Goal: Task Accomplishment & Management: Use online tool/utility

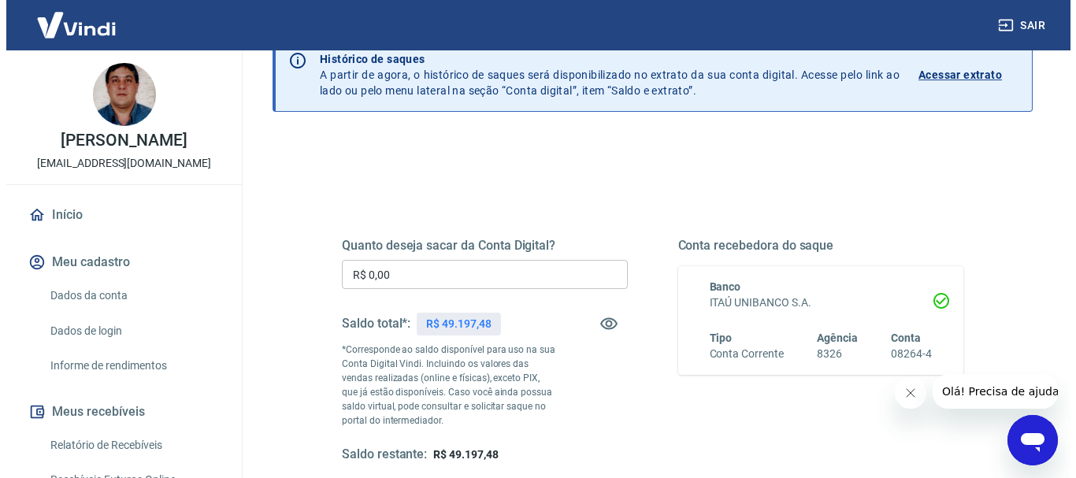
scroll to position [158, 0]
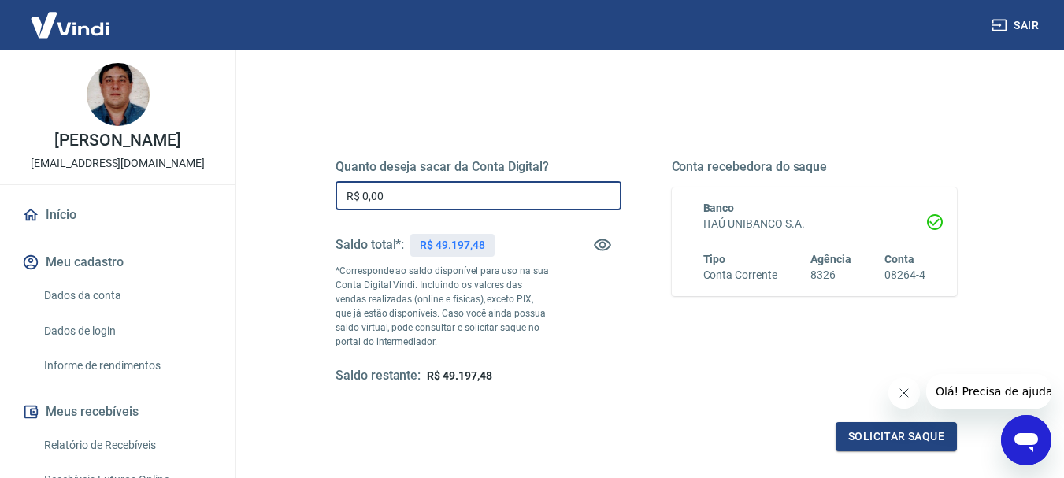
drag, startPoint x: 392, startPoint y: 199, endPoint x: 320, endPoint y: 192, distance: 72.8
click at [321, 192] on div "Quanto deseja sacar da Conta Digital? R$ 0,00 ​ Saldo total*: R$ 49.197,48 *Cor…" at bounding box center [646, 280] width 659 height 381
type input "R$ 49.197,48"
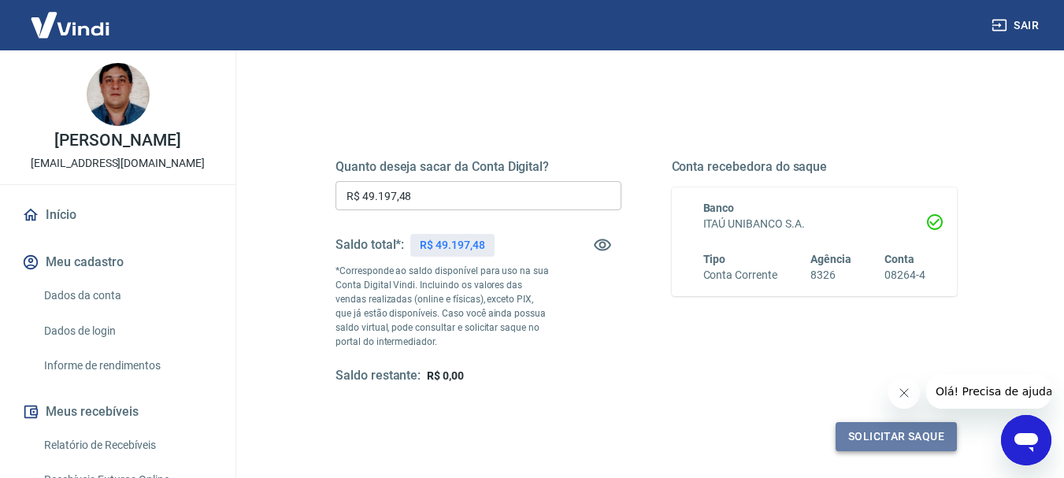
click at [886, 434] on button "Solicitar saque" at bounding box center [896, 436] width 121 height 29
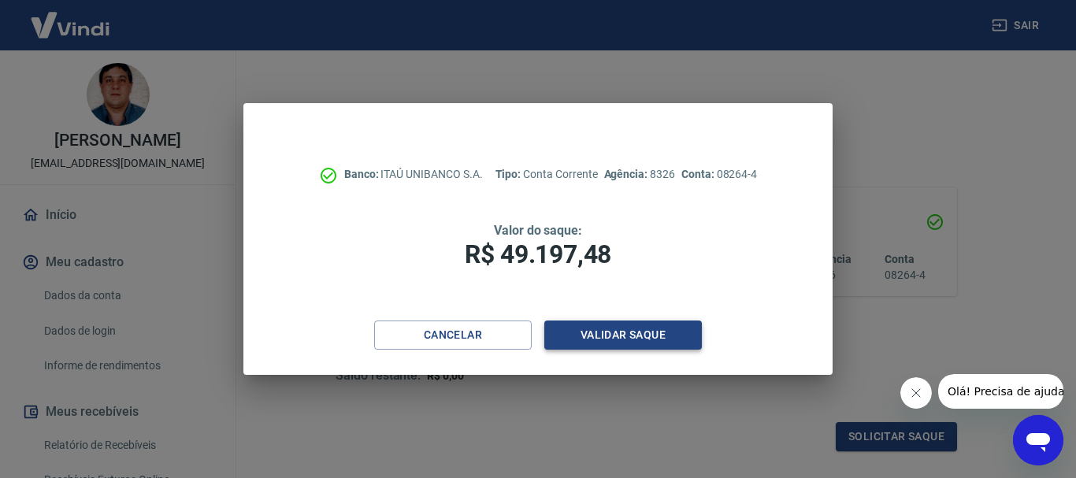
click at [623, 336] on button "Validar saque" at bounding box center [623, 335] width 158 height 29
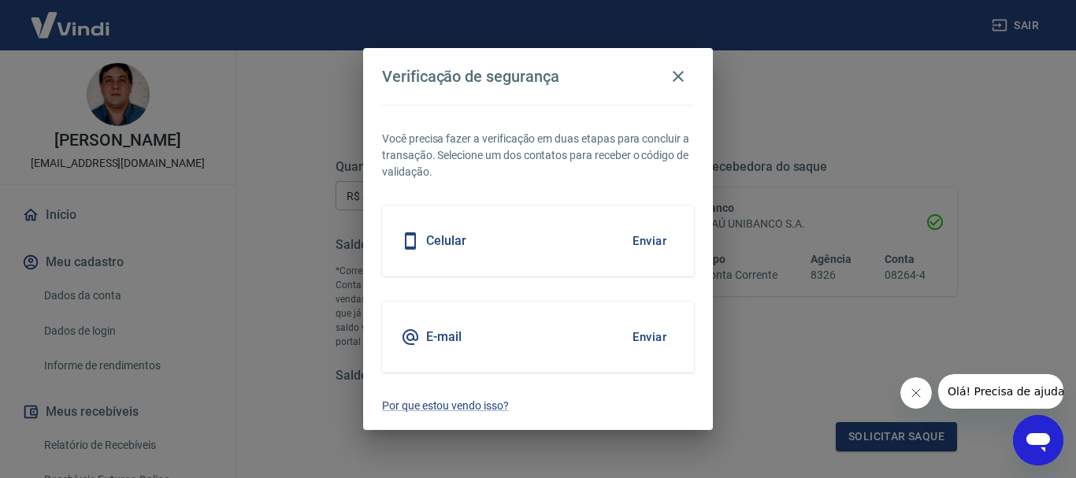
click at [648, 240] on button "Enviar" at bounding box center [649, 241] width 51 height 33
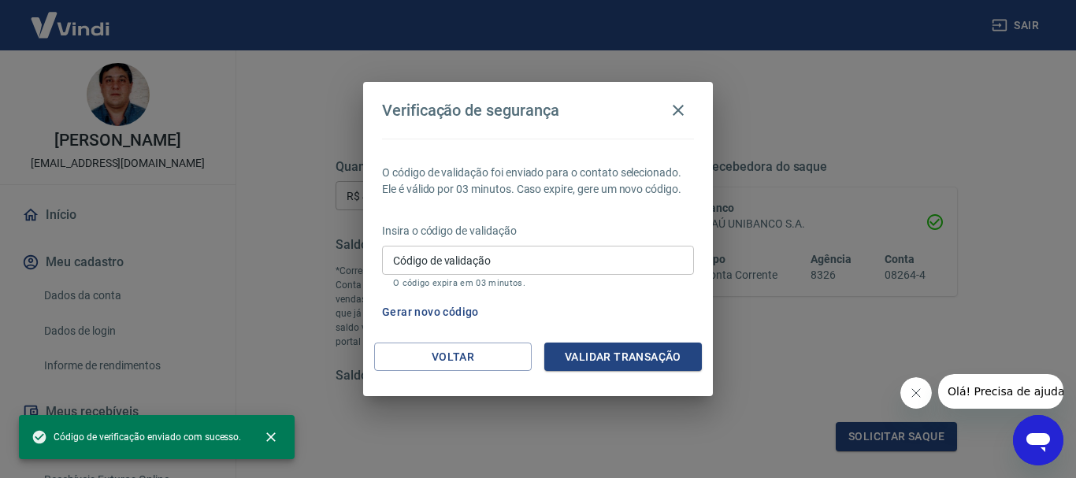
click at [541, 258] on input "Código de validação" at bounding box center [538, 260] width 312 height 29
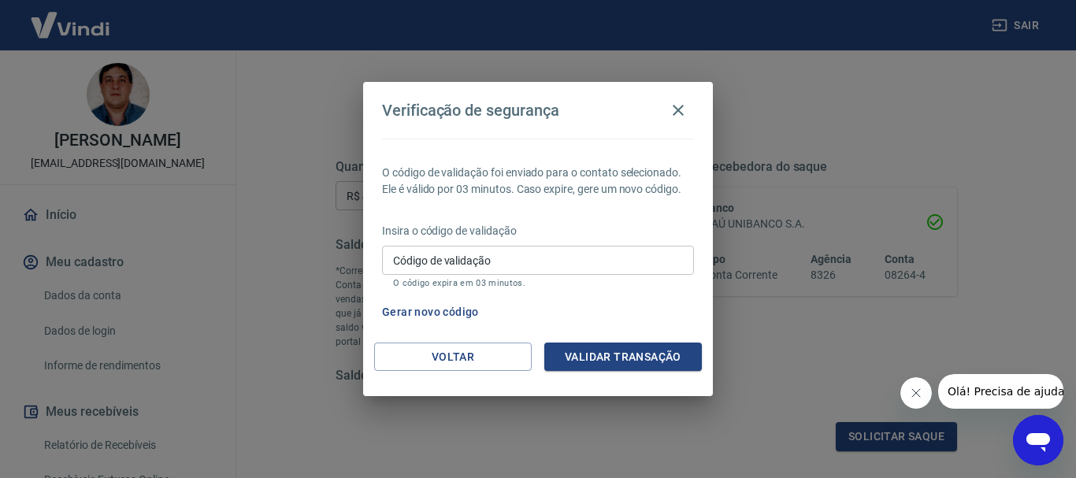
click at [641, 312] on div "Gerar novo código" at bounding box center [535, 312] width 318 height 29
click at [579, 262] on input "Código de validação" at bounding box center [538, 260] width 312 height 29
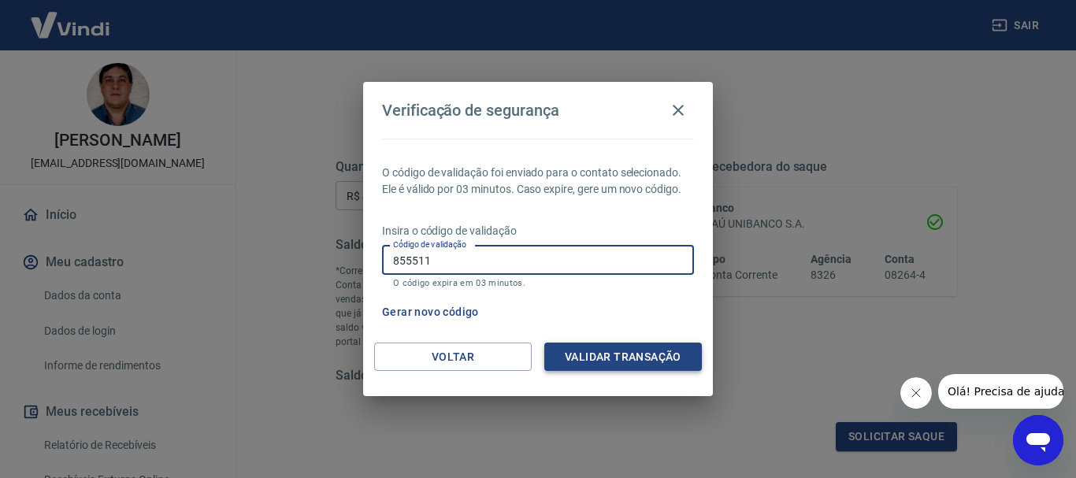
type input "855511"
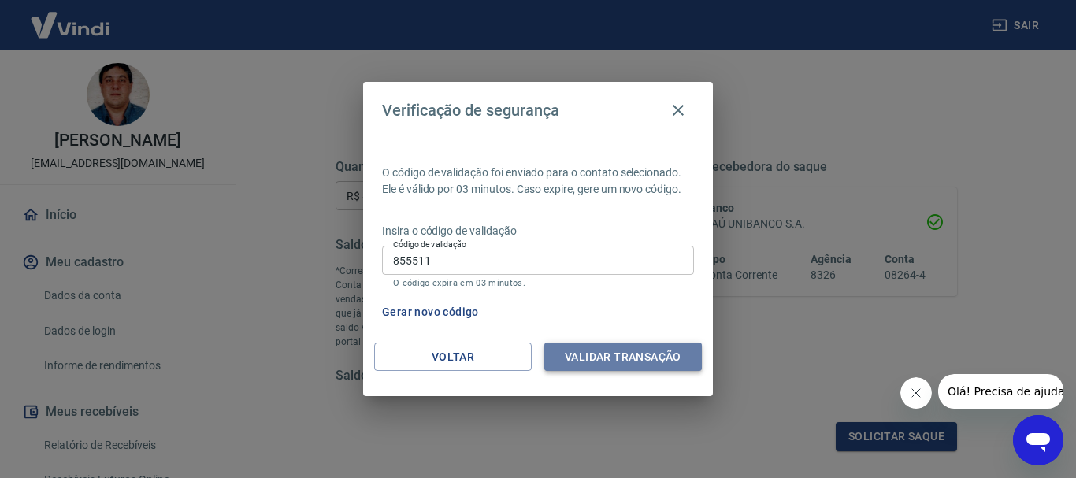
click at [590, 351] on button "Validar transação" at bounding box center [623, 357] width 158 height 29
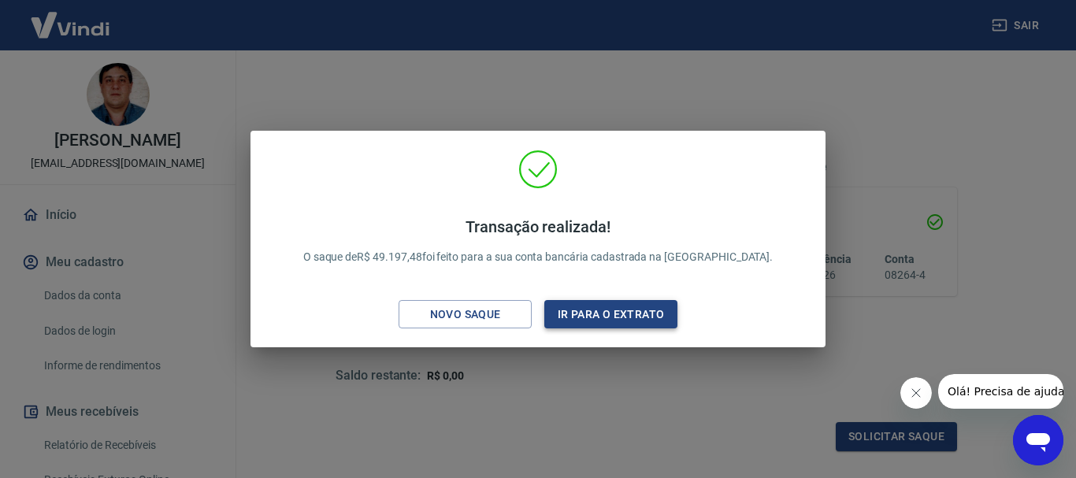
click at [621, 315] on button "Ir para o extrato" at bounding box center [610, 314] width 133 height 29
